Goal: Information Seeking & Learning: Understand process/instructions

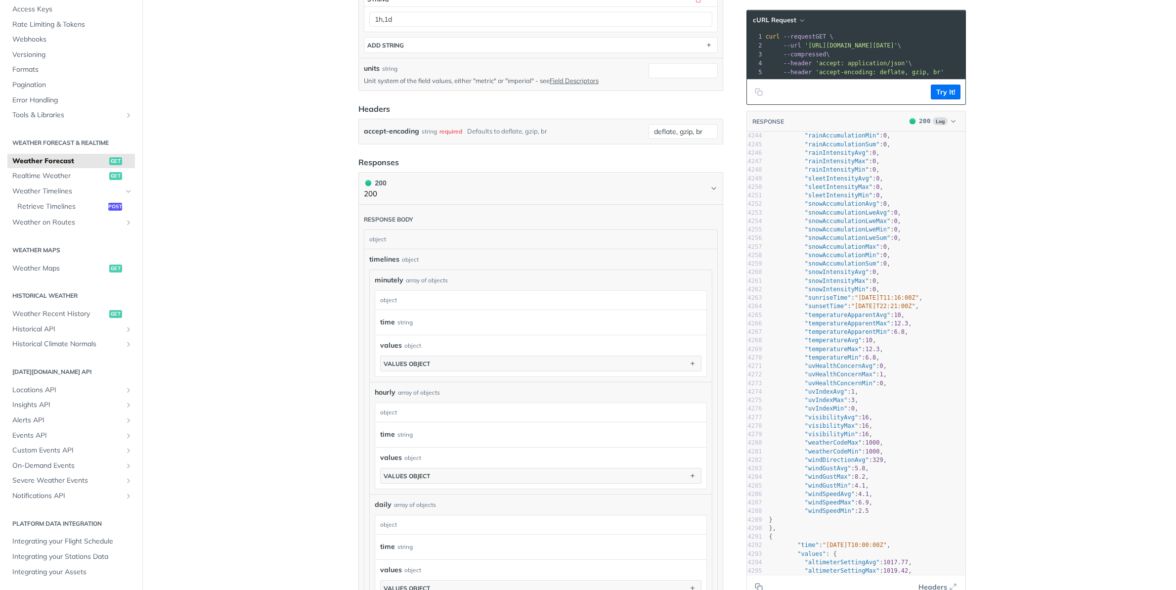
scroll to position [36198, 0]
type textarea "windDirectionAvg"
drag, startPoint x: 809, startPoint y: 457, endPoint x: 864, endPoint y: 456, distance: 54.9
click at [864, 456] on span ""windDirectionAvg"" at bounding box center [837, 456] width 64 height 7
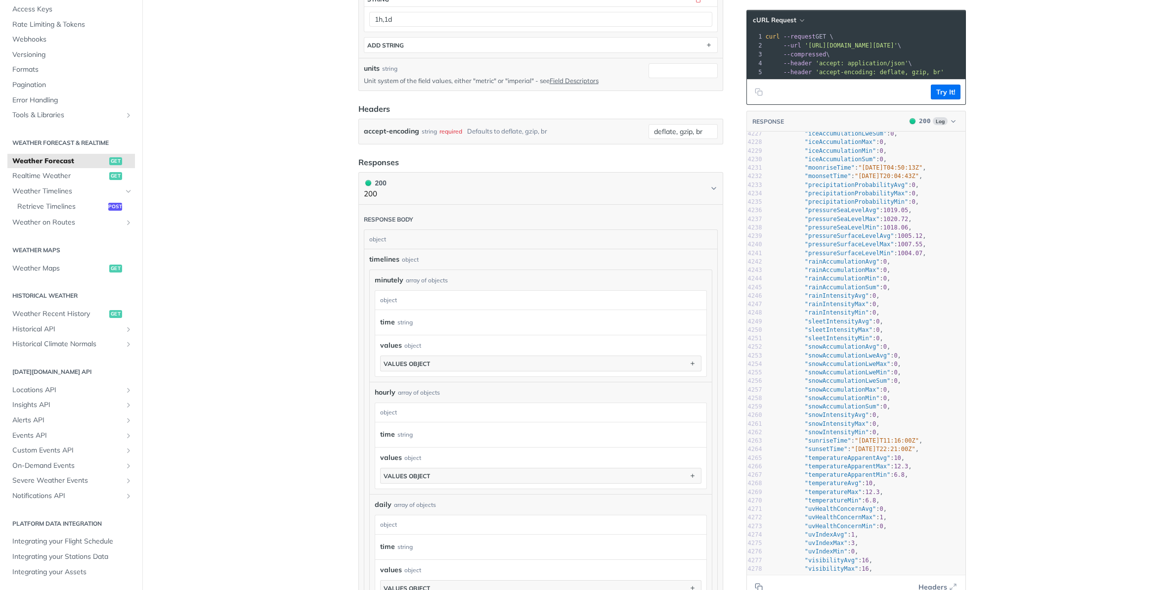
scroll to position [36050, 0]
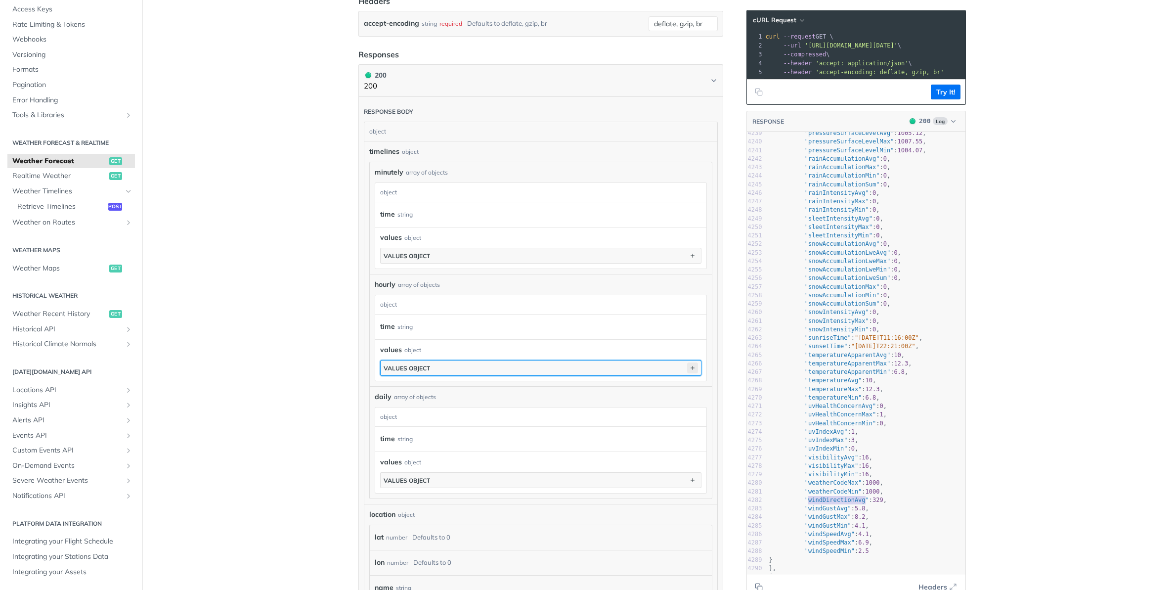
click at [691, 368] on icon "button" at bounding box center [692, 367] width 11 height 11
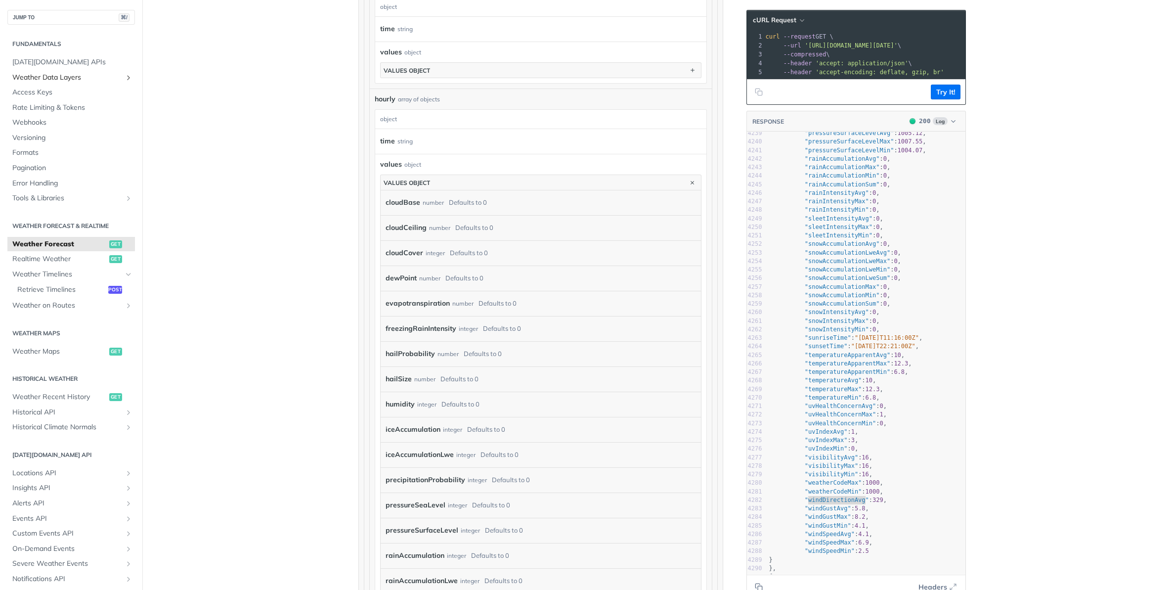
click at [127, 77] on icon "Show subpages for Weather Data Layers" at bounding box center [129, 78] width 8 height 8
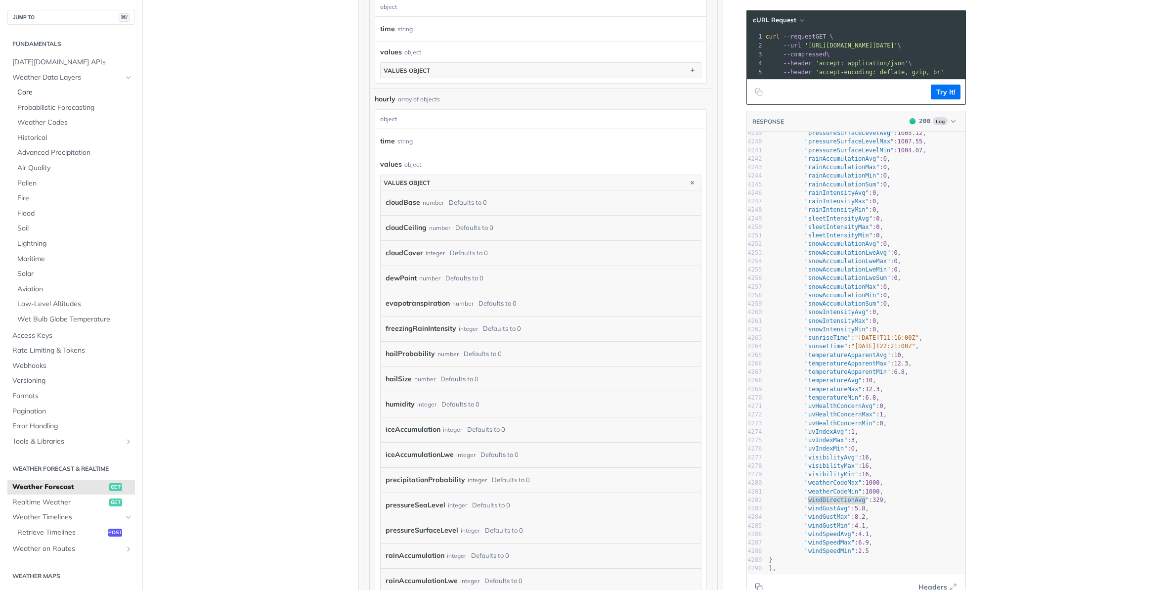
click at [30, 92] on span "Core" at bounding box center [74, 93] width 115 height 10
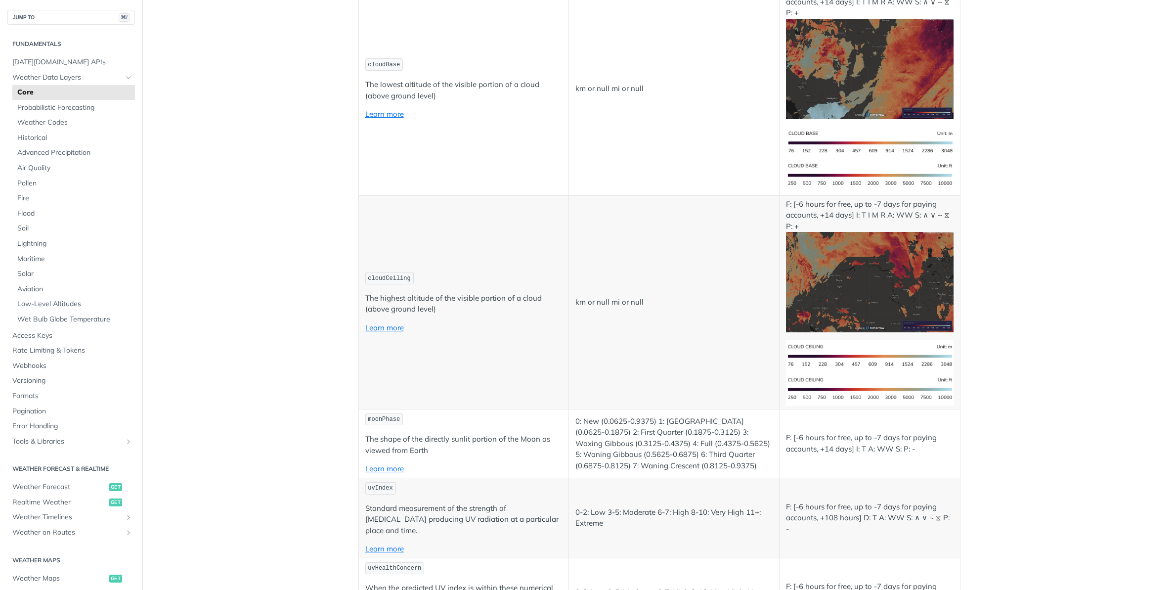
scroll to position [2621, 0]
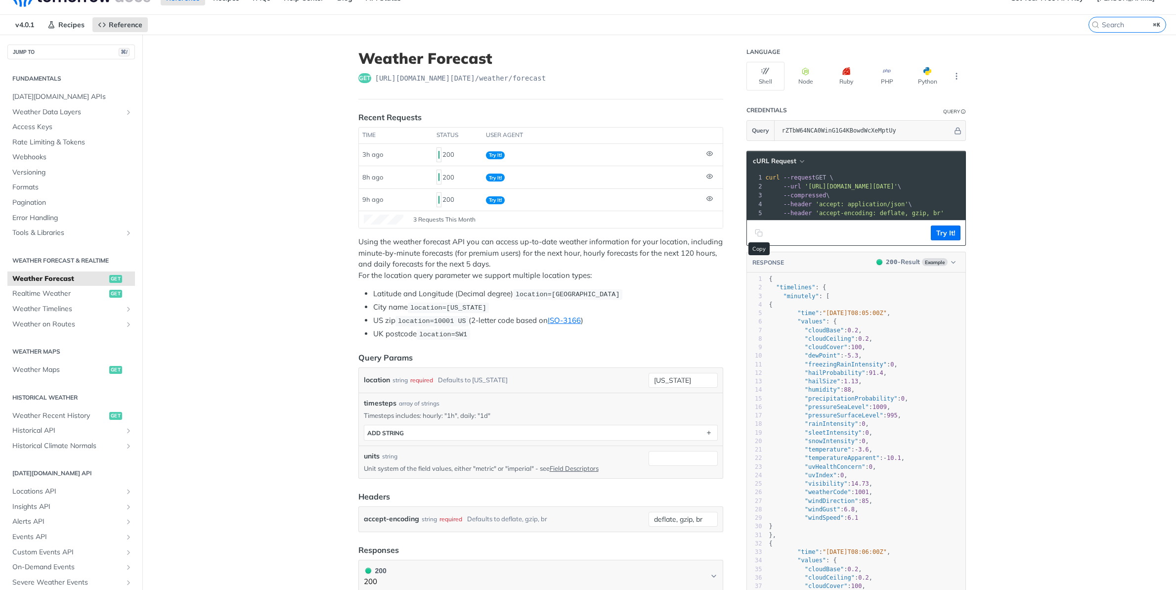
scroll to position [18, 0]
click at [507, 432] on button "ADD string" at bounding box center [540, 433] width 353 height 15
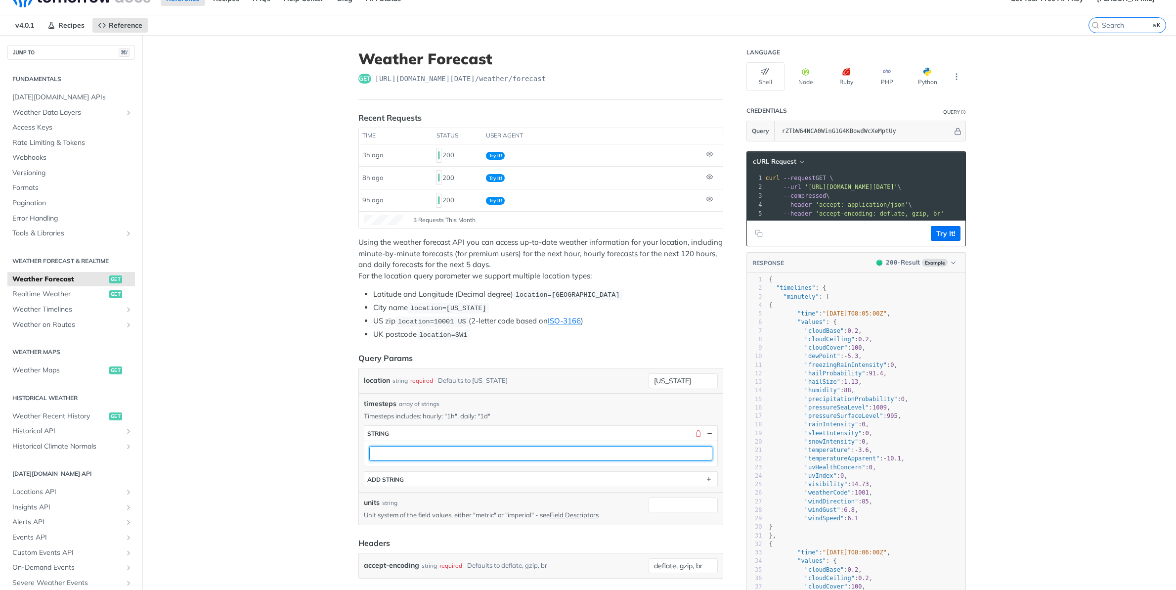
click at [481, 451] on input "text" at bounding box center [540, 453] width 343 height 15
type input "1d"
click at [949, 235] on button "Try It!" at bounding box center [946, 233] width 30 height 15
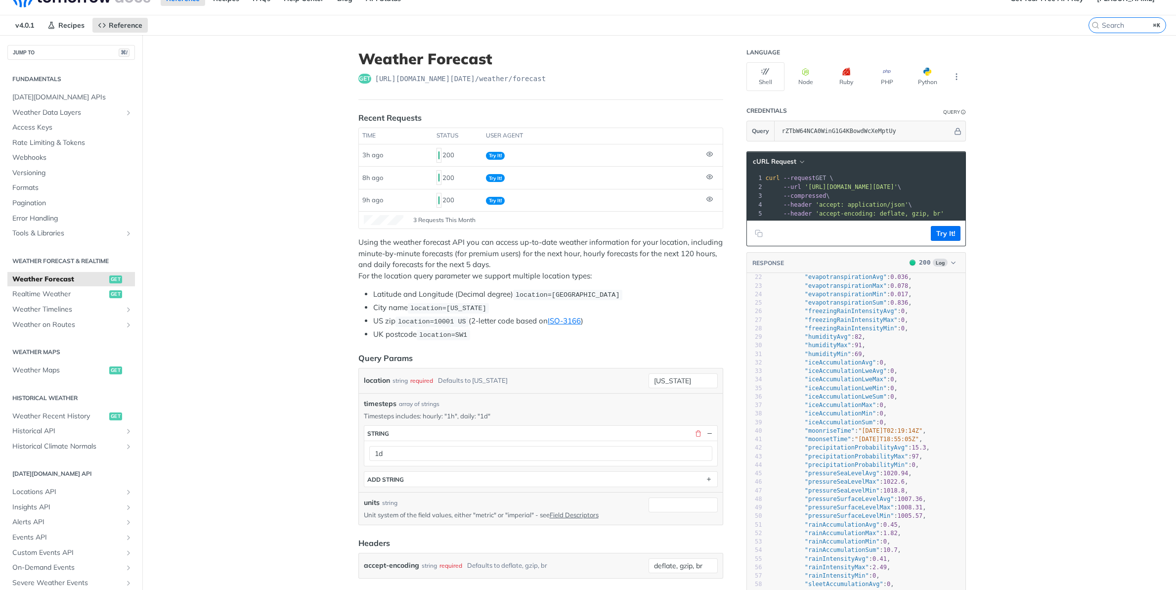
scroll to position [0, 0]
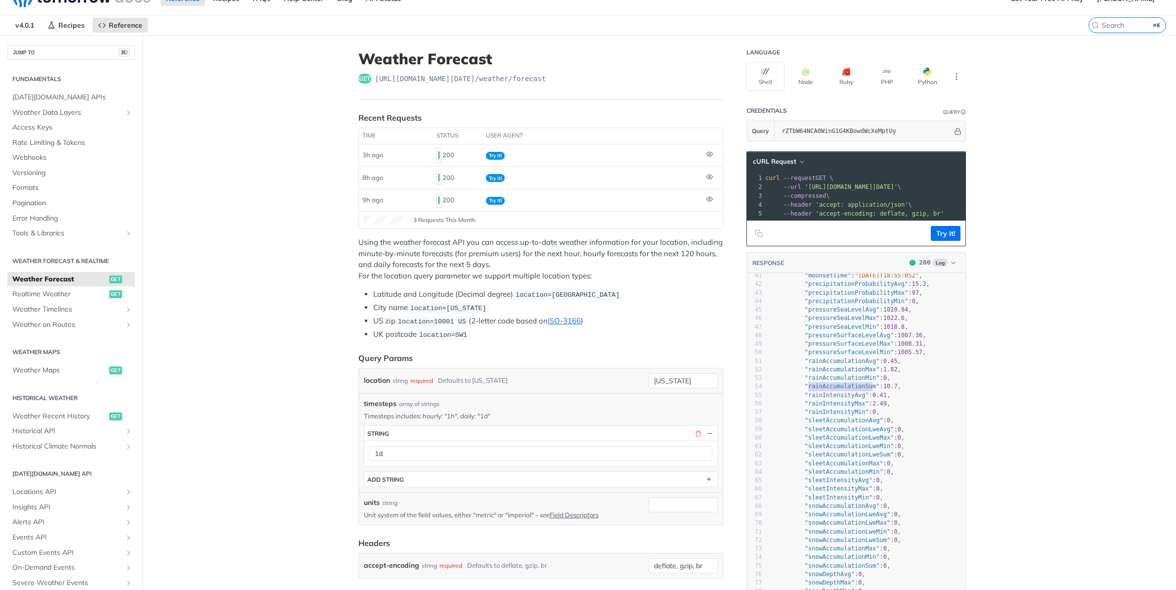
type textarea "rainAccumulationSum"
drag, startPoint x: 809, startPoint y: 385, endPoint x: 876, endPoint y: 384, distance: 66.8
click at [876, 384] on span ""rainAccumulationSum"" at bounding box center [842, 386] width 75 height 7
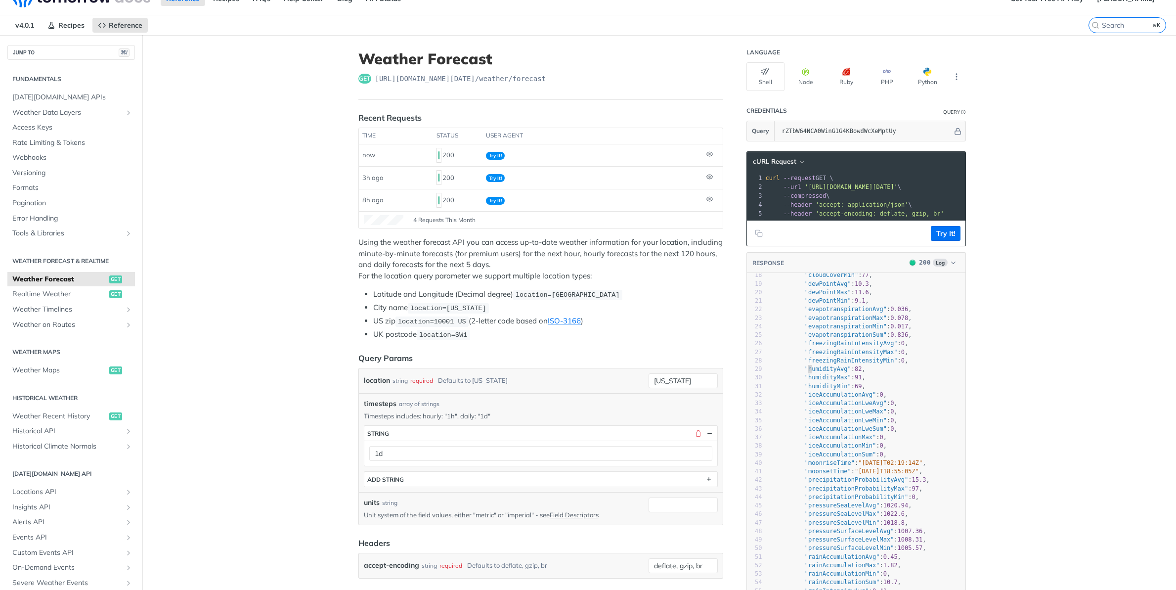
click at [809, 370] on span ""humidityAvg"" at bounding box center [828, 368] width 46 height 7
type textarea "humidityAvg"
drag, startPoint x: 809, startPoint y: 370, endPoint x: 847, endPoint y: 366, distance: 37.8
click at [847, 366] on span ""humidityAvg"" at bounding box center [828, 365] width 46 height 7
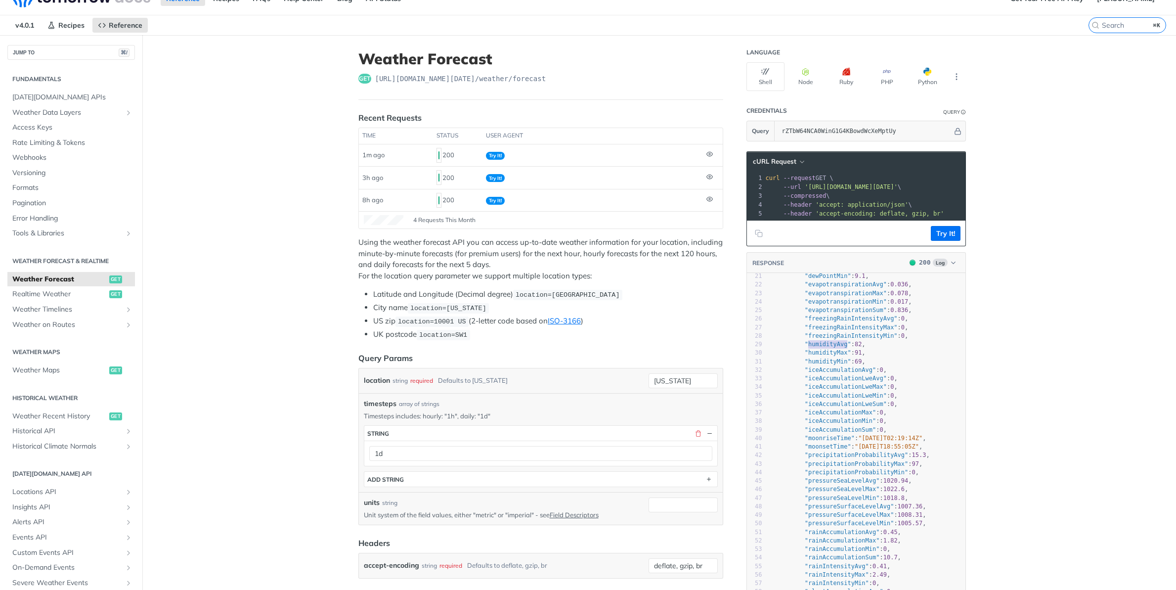
scroll to position [207, 0]
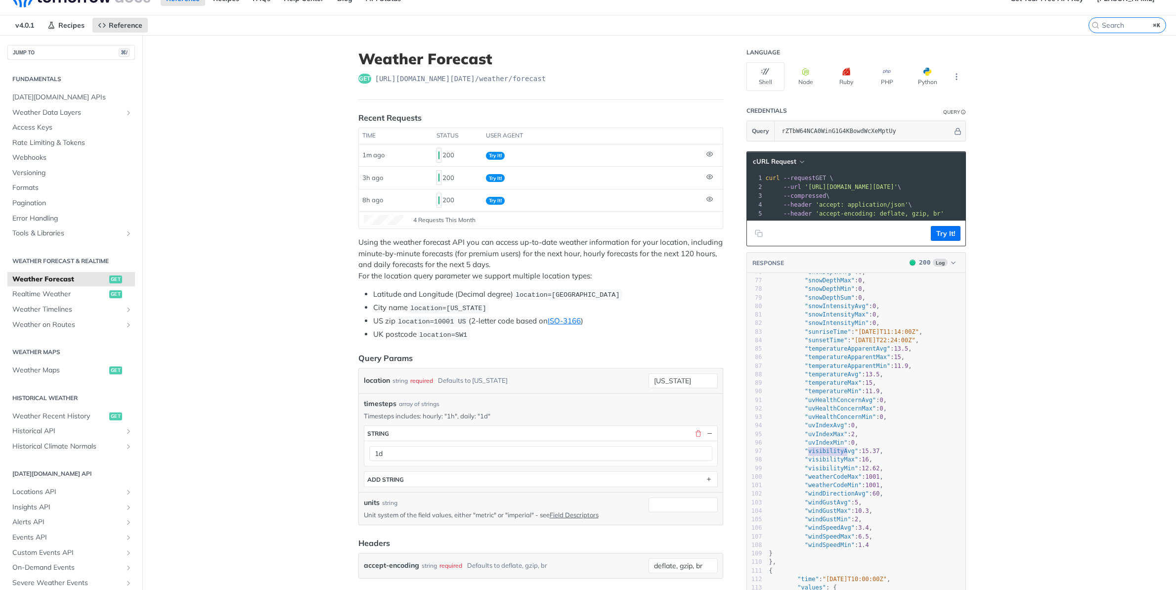
type textarea "visibilityAvg"
drag, startPoint x: 810, startPoint y: 451, endPoint x: 854, endPoint y: 450, distance: 44.5
click at [854, 450] on span ""visibilityAvg"" at bounding box center [831, 450] width 53 height 7
type textarea "uvIndexMax"
drag, startPoint x: 808, startPoint y: 434, endPoint x: 843, endPoint y: 432, distance: 34.2
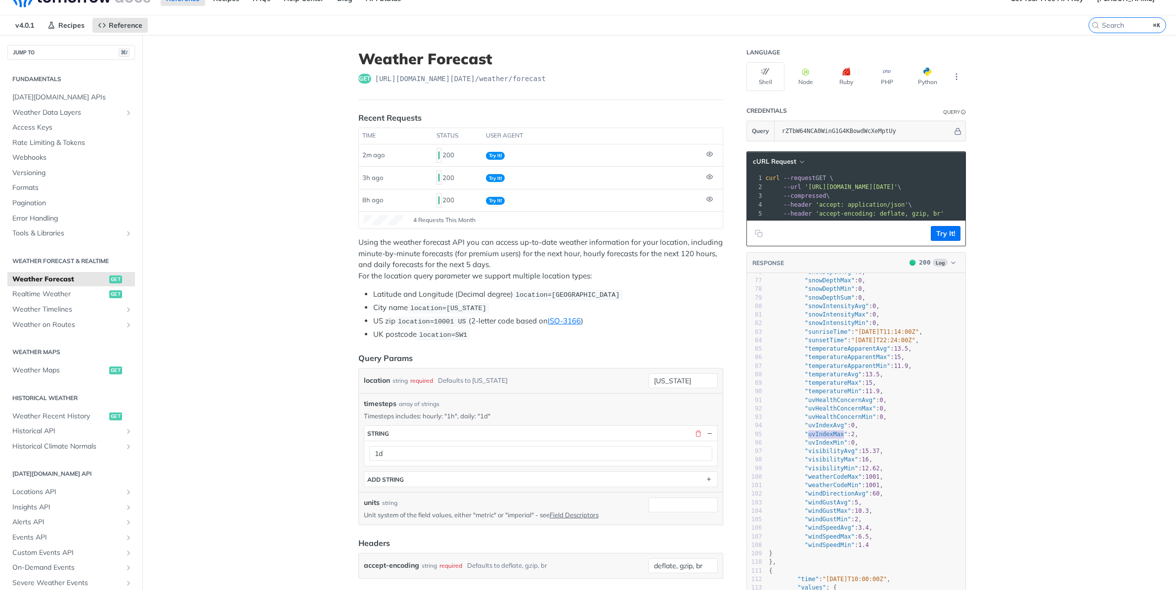
click at [843, 432] on span ""uvIndexMax"" at bounding box center [826, 434] width 43 height 7
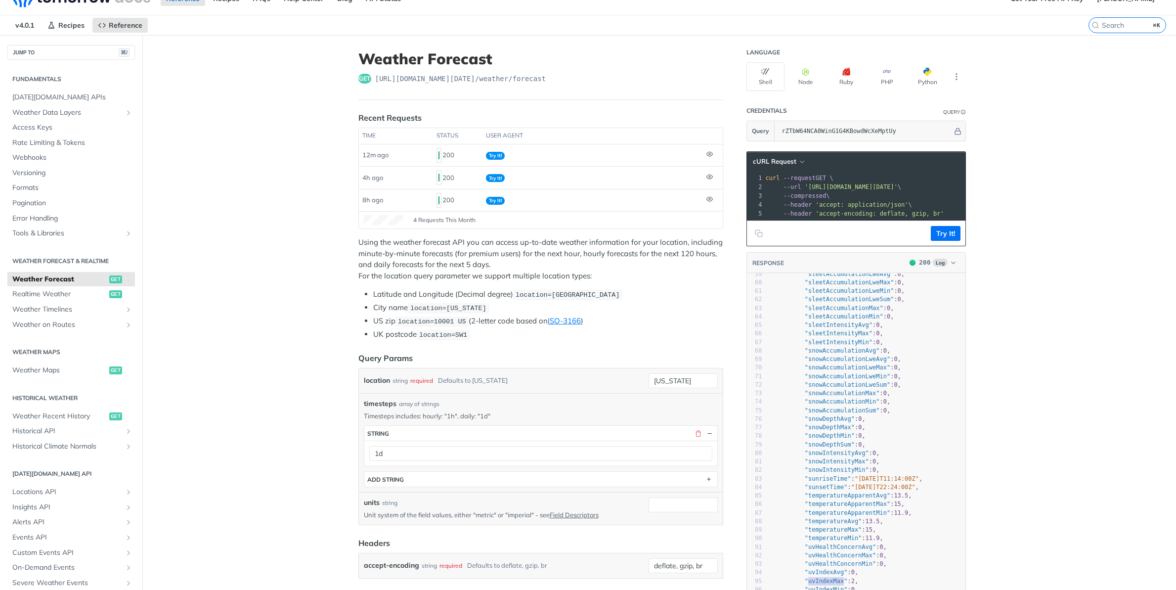
scroll to position [486, 0]
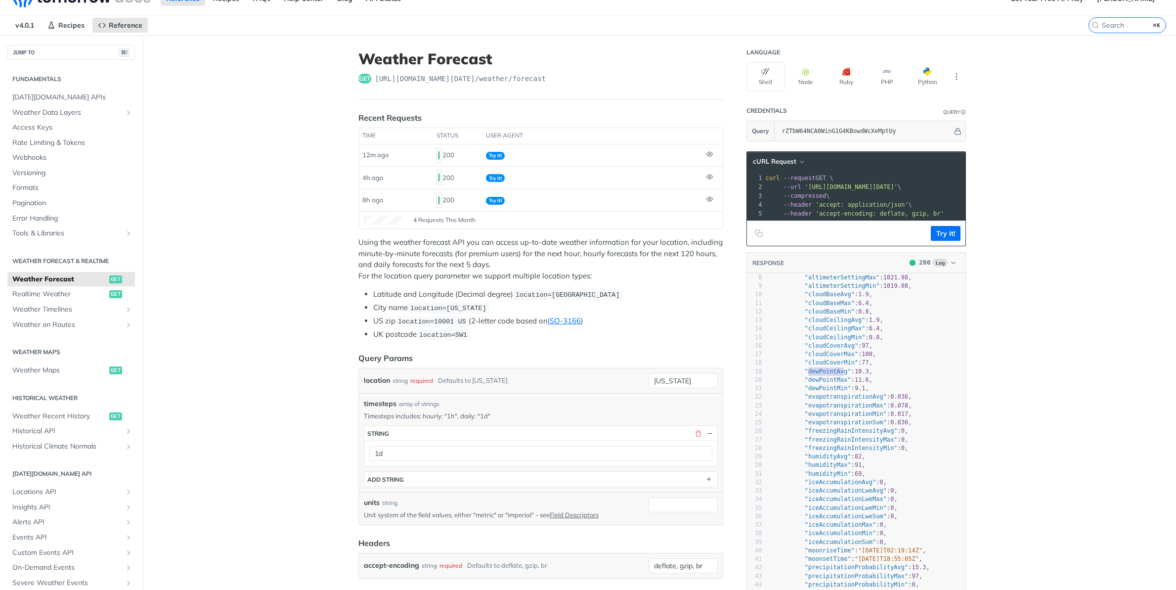
type textarea "dewPointAvg"
drag, startPoint x: 809, startPoint y: 370, endPoint x: 847, endPoint y: 372, distance: 37.6
click at [847, 372] on span ""dewPointAvg"" at bounding box center [828, 371] width 46 height 7
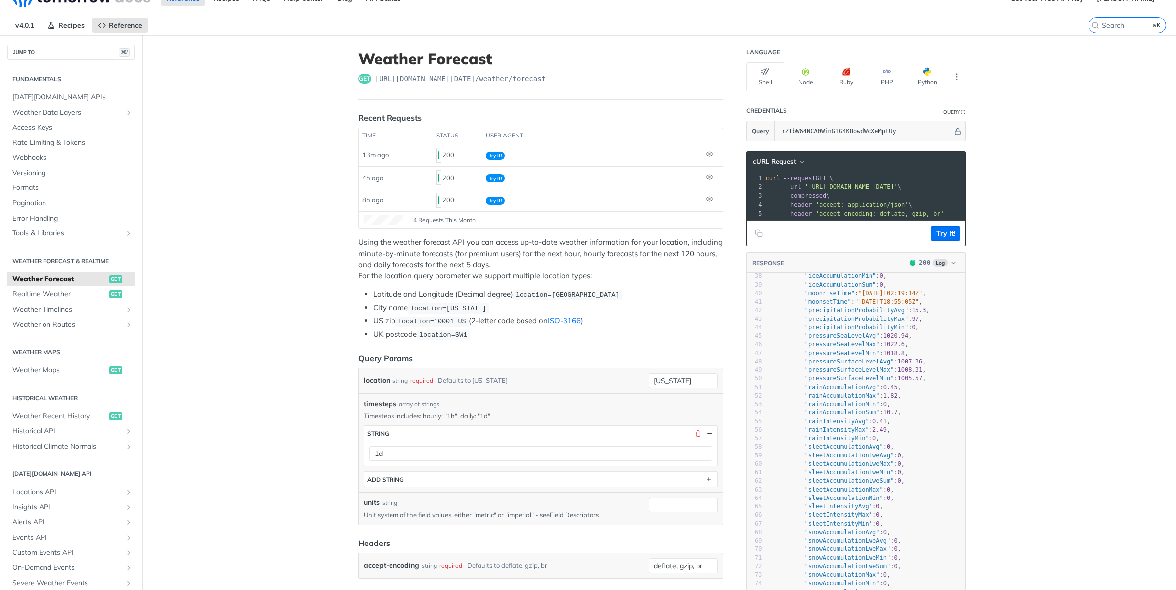
scroll to position [325, 0]
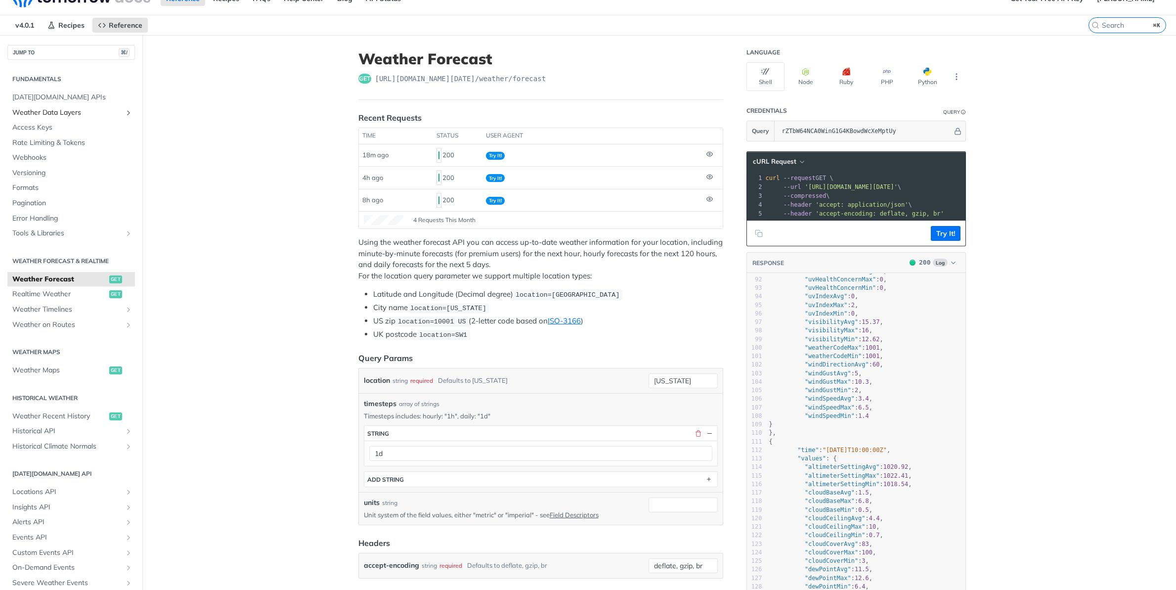
click at [128, 111] on icon "Show subpages for Weather Data Layers" at bounding box center [129, 113] width 8 height 8
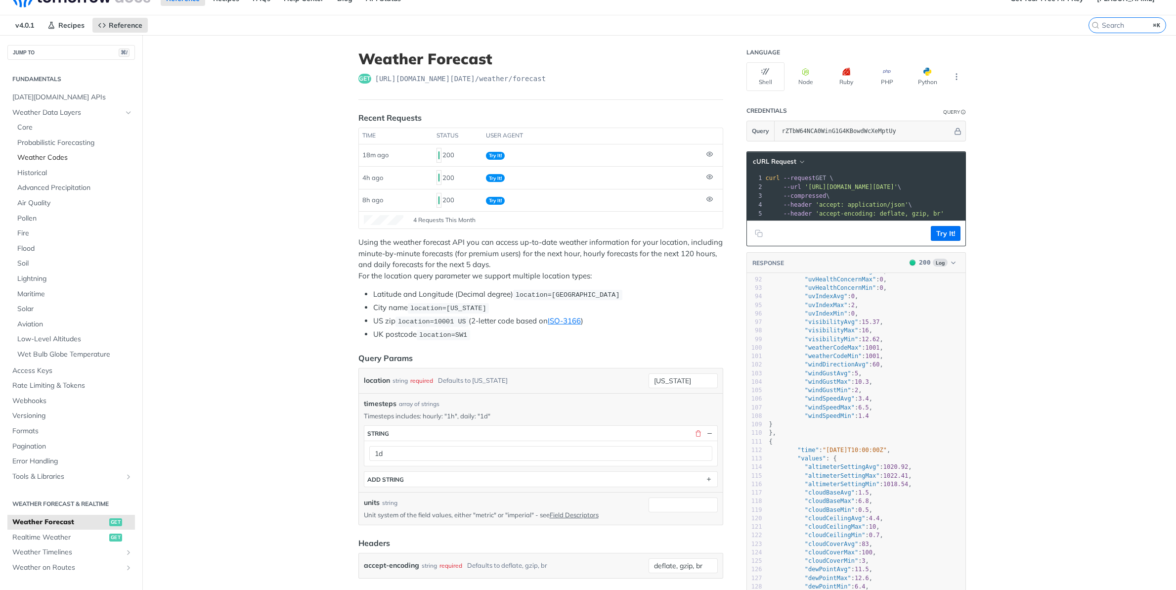
click at [61, 160] on span "Weather Codes" at bounding box center [74, 158] width 115 height 10
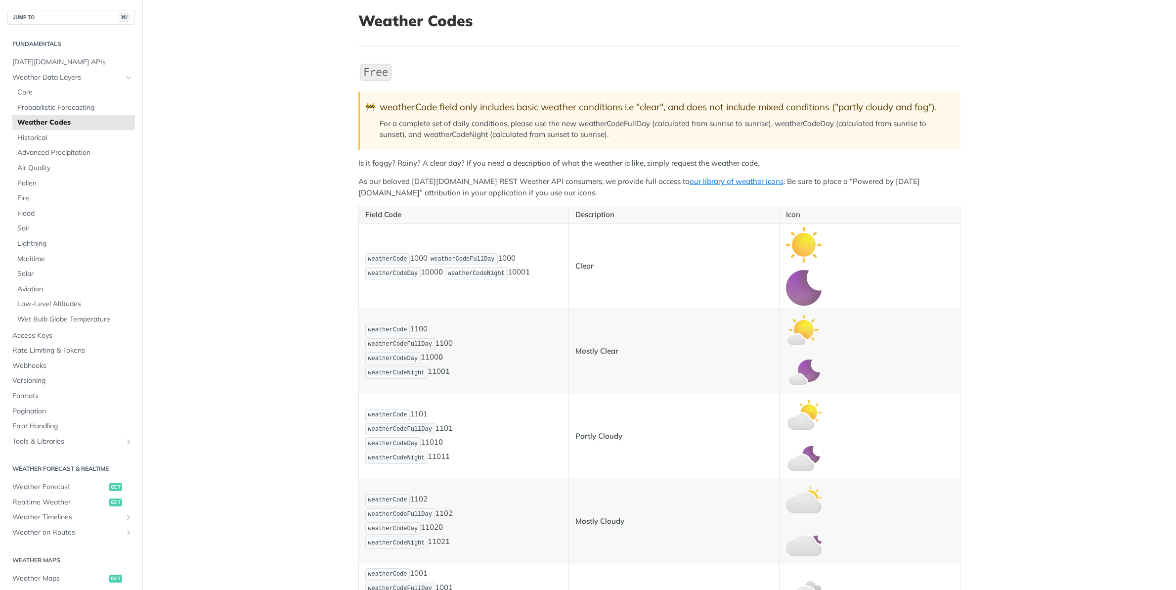
scroll to position [55, 0]
click at [804, 243] on img "Expand image" at bounding box center [804, 245] width 36 height 36
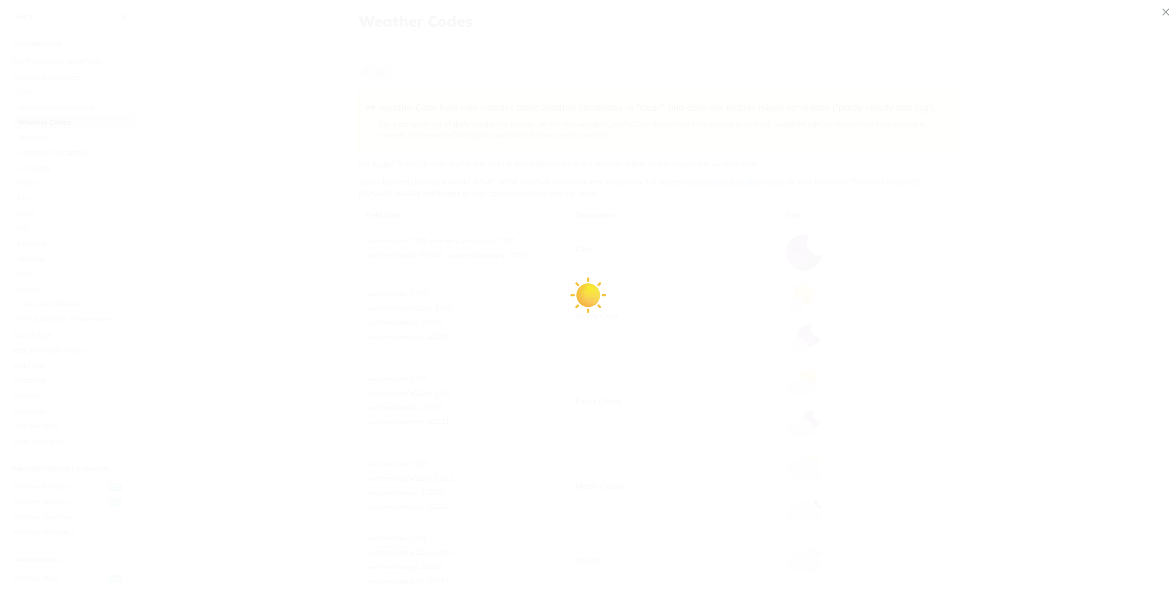
click at [539, 241] on span "Collapse image" at bounding box center [588, 295] width 1176 height 590
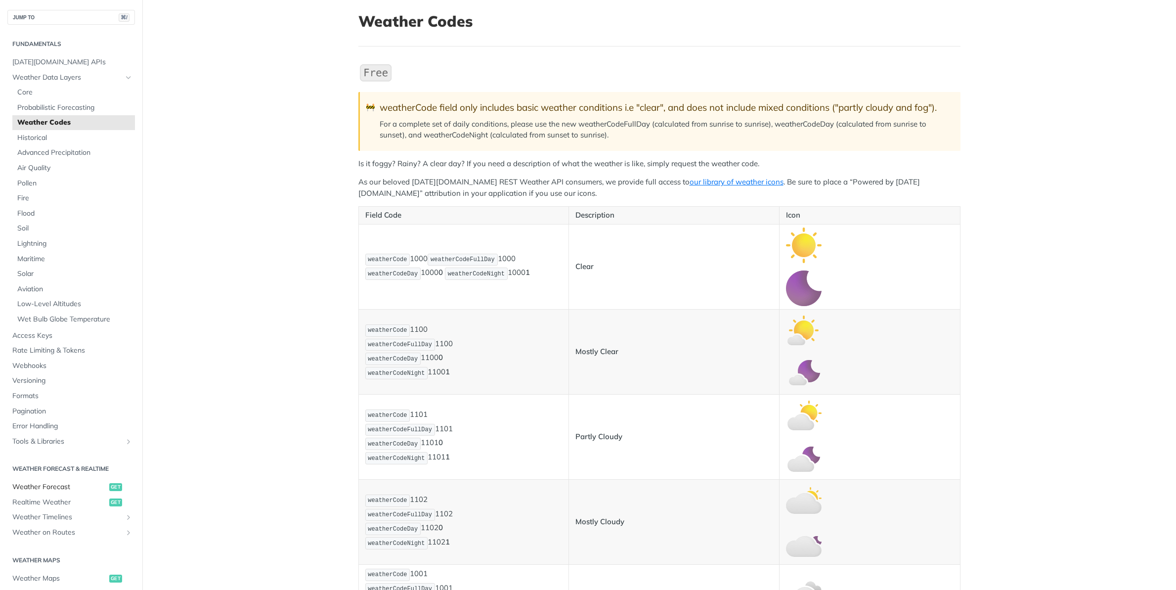
click at [47, 488] on span "Weather Forecast" at bounding box center [59, 487] width 94 height 10
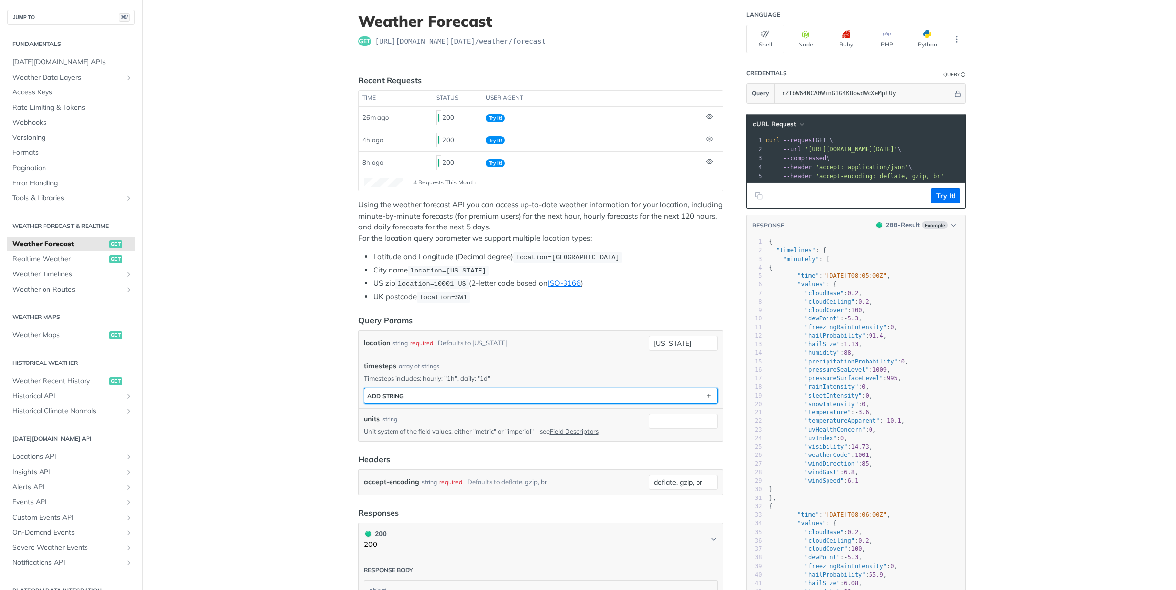
click at [508, 395] on button "ADD string" at bounding box center [540, 395] width 353 height 15
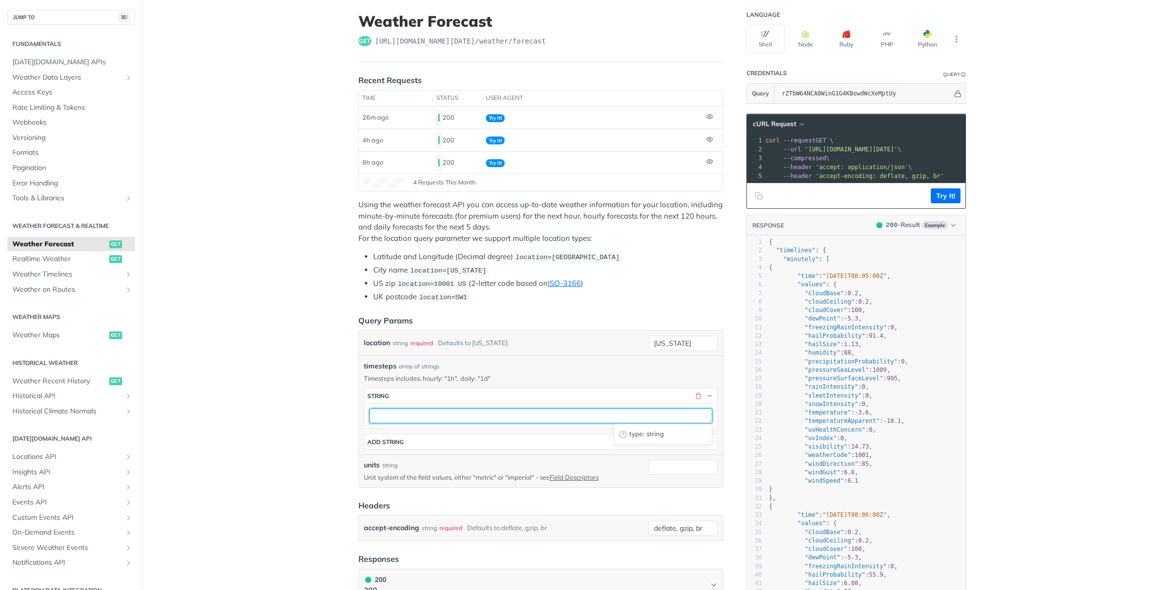
click at [476, 416] on input "text" at bounding box center [540, 415] width 343 height 15
type input "1d"
drag, startPoint x: 659, startPoint y: 372, endPoint x: 651, endPoint y: 373, distance: 7.9
click at [659, 374] on p "Timesteps includes: hourly: "1h", daily: "1d"" at bounding box center [541, 378] width 354 height 9
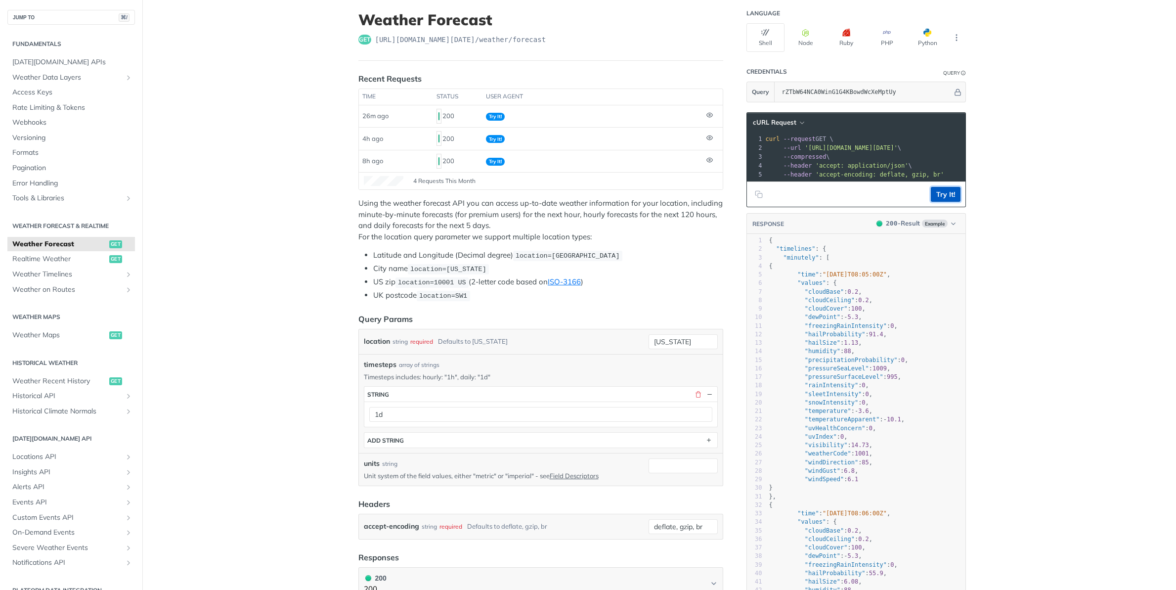
click at [951, 195] on button "Try It!" at bounding box center [946, 194] width 30 height 15
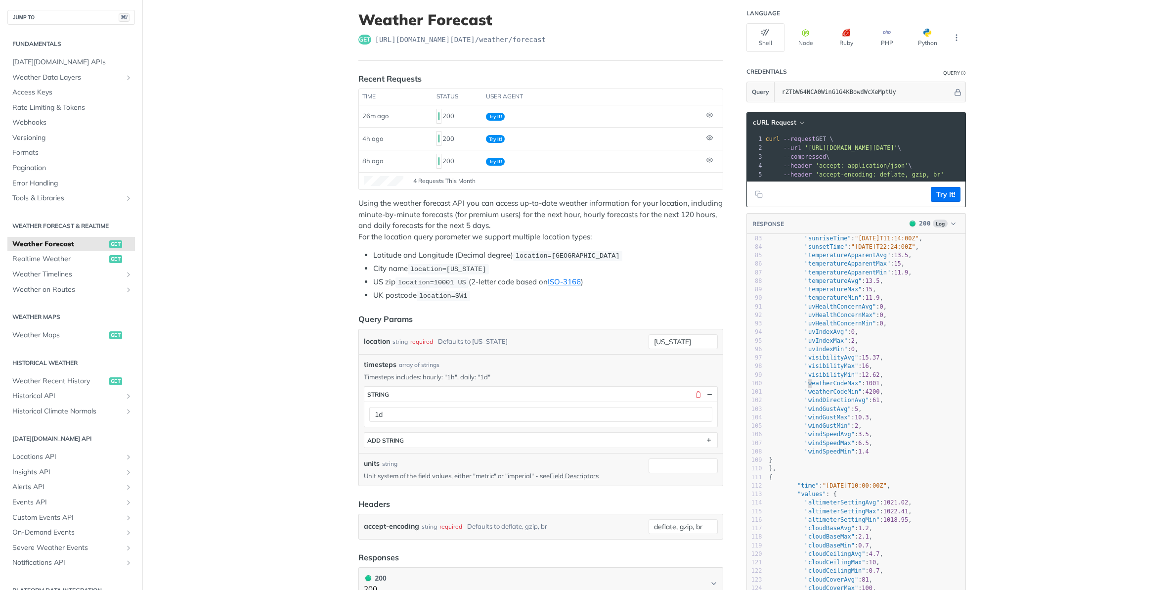
scroll to position [702, 0]
drag, startPoint x: 809, startPoint y: 384, endPoint x: 848, endPoint y: 383, distance: 38.6
click at [848, 383] on span ""weatherCodeMax"" at bounding box center [833, 382] width 57 height 7
type textarea "weatherCodeMax"
drag, startPoint x: 390, startPoint y: 416, endPoint x: 355, endPoint y: 412, distance: 35.4
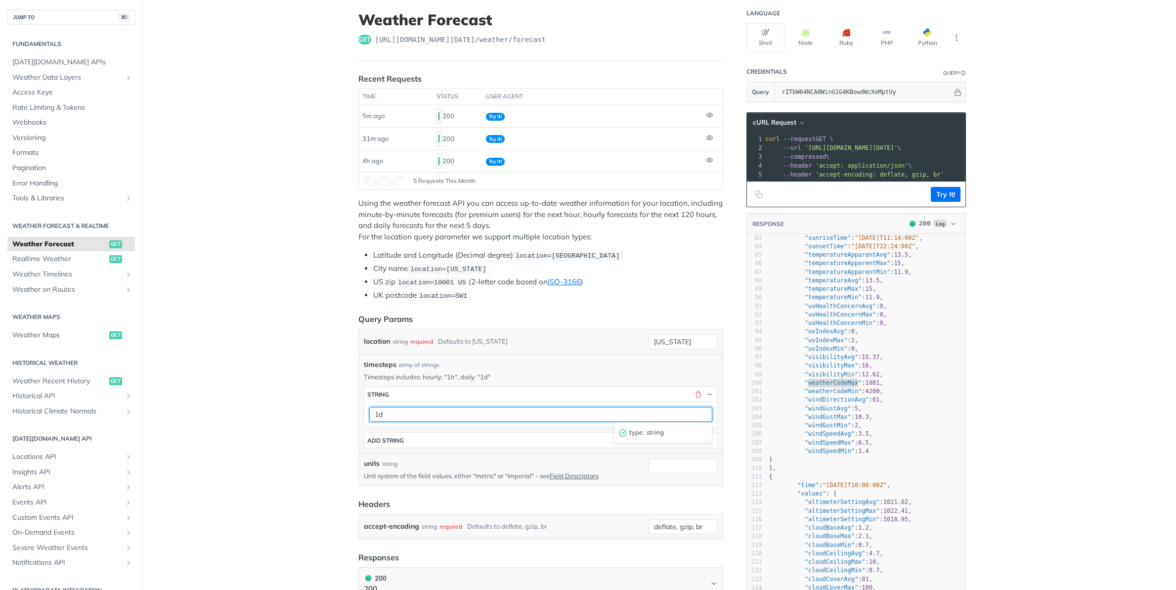
type input "1h"
click at [944, 194] on button "Try It!" at bounding box center [946, 194] width 30 height 15
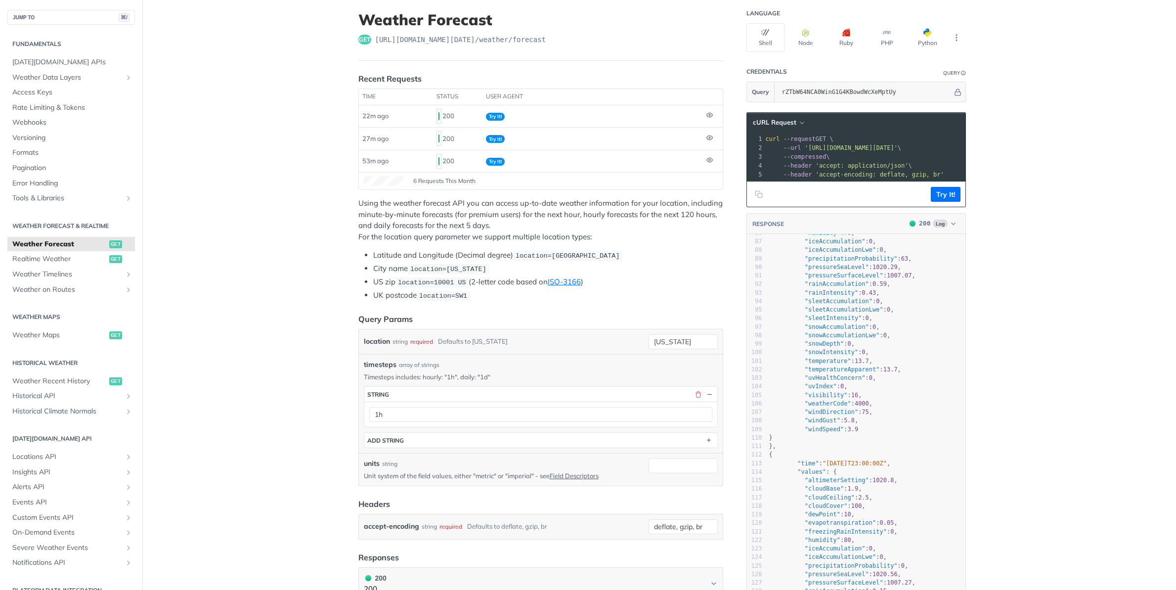
scroll to position [734, 0]
